Goal: Obtain resource: Download file/media

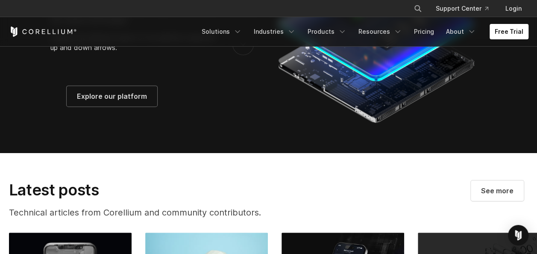
scroll to position [1763, 0]
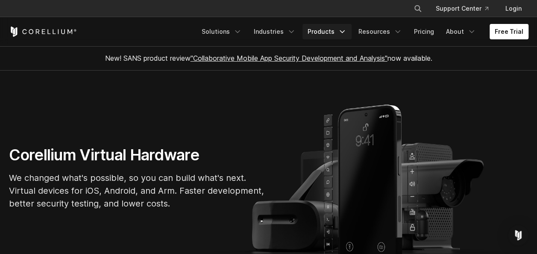
click at [352, 29] on link "Products" at bounding box center [326, 31] width 49 height 15
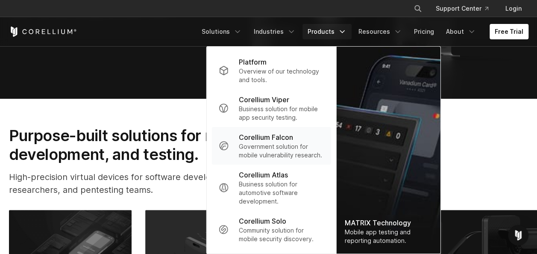
scroll to position [198, 0]
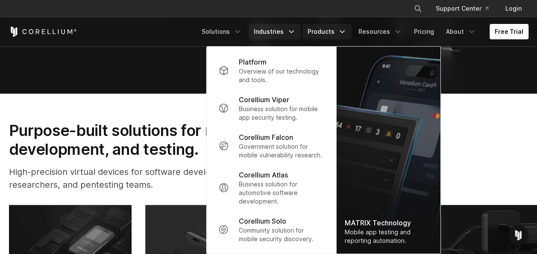
click at [301, 30] on link "Industries" at bounding box center [275, 31] width 52 height 15
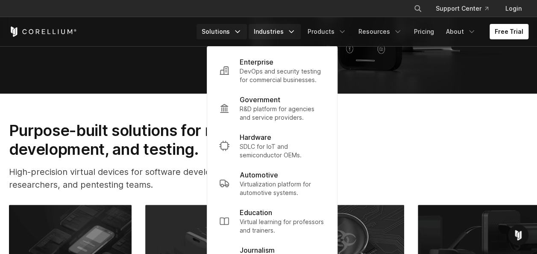
click at [247, 29] on link "Solutions" at bounding box center [221, 31] width 50 height 15
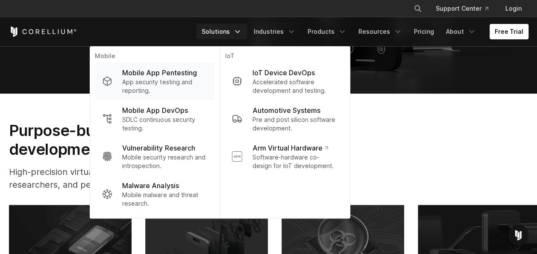
click at [207, 78] on p "App security testing and reporting." at bounding box center [164, 86] width 85 height 17
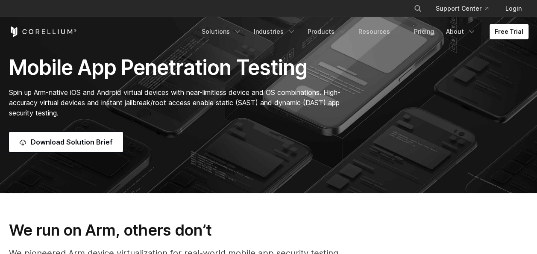
scroll to position [52, 0]
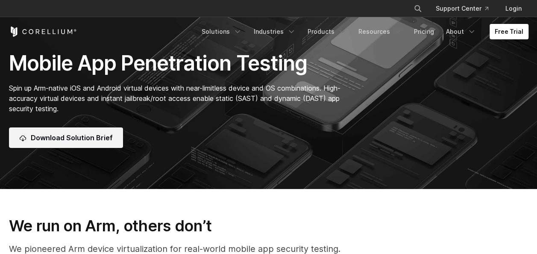
click at [85, 143] on link "Download Solution Brief" at bounding box center [66, 137] width 114 height 21
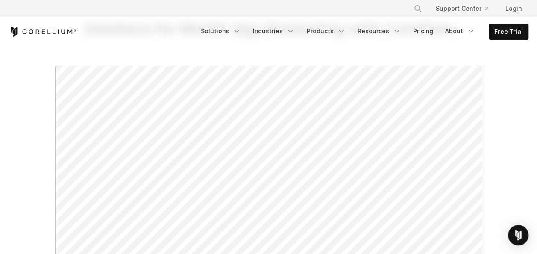
scroll to position [69, 0]
